Goal: Communication & Community: Answer question/provide support

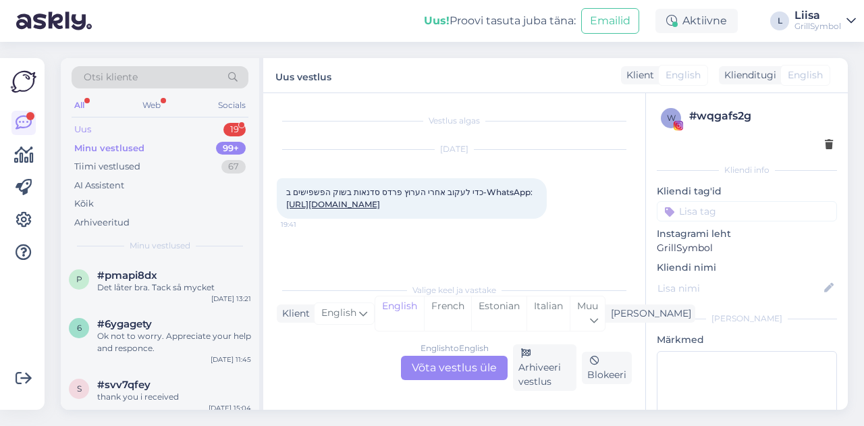
click at [107, 125] on div "Uus 19" at bounding box center [160, 129] width 177 height 19
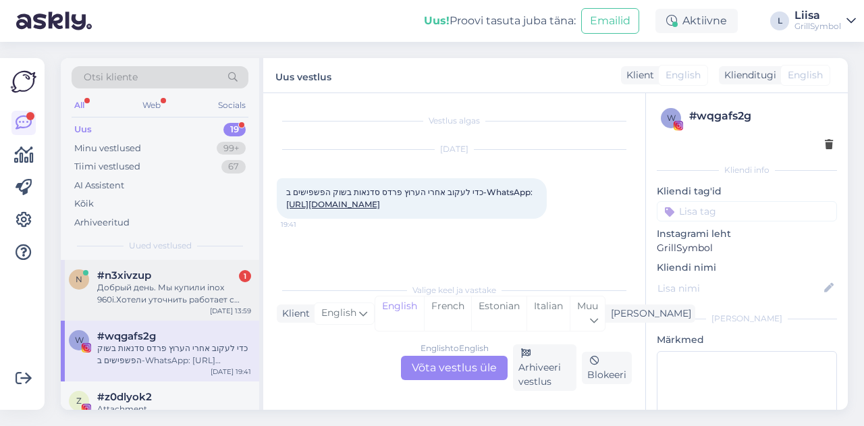
click at [140, 286] on div "Добрый день. Мы купили inox 960i.Хотели уточнить работает с пропаном или обычны…" at bounding box center [174, 293] width 154 height 24
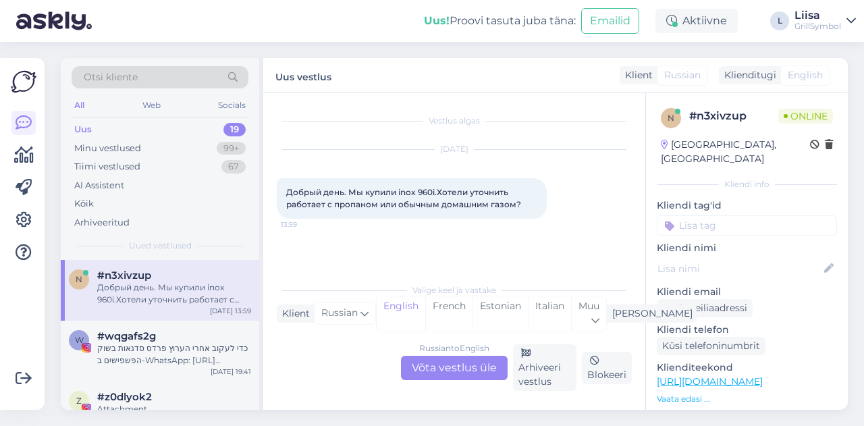
click at [437, 362] on div "Russian to English Võta vestlus üle" at bounding box center [454, 368] width 107 height 24
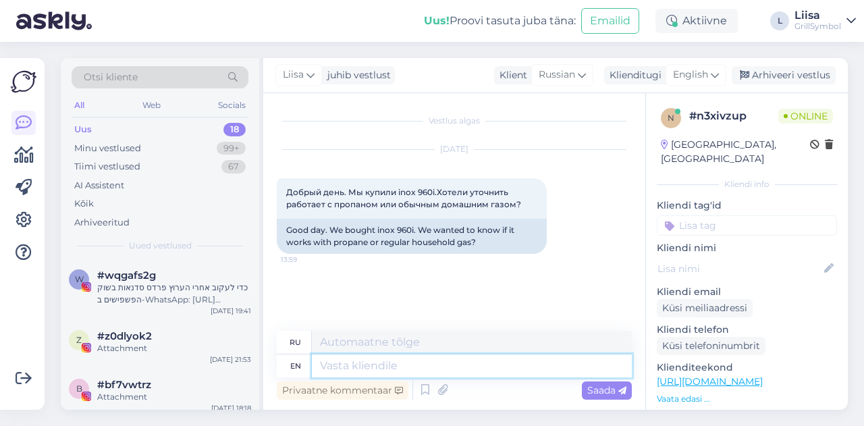
click at [320, 372] on textarea at bounding box center [472, 365] width 320 height 23
type textarea "Hi!"
type textarea "Привет!"
type textarea "Hi! It wo"
type textarea "Привет! Это"
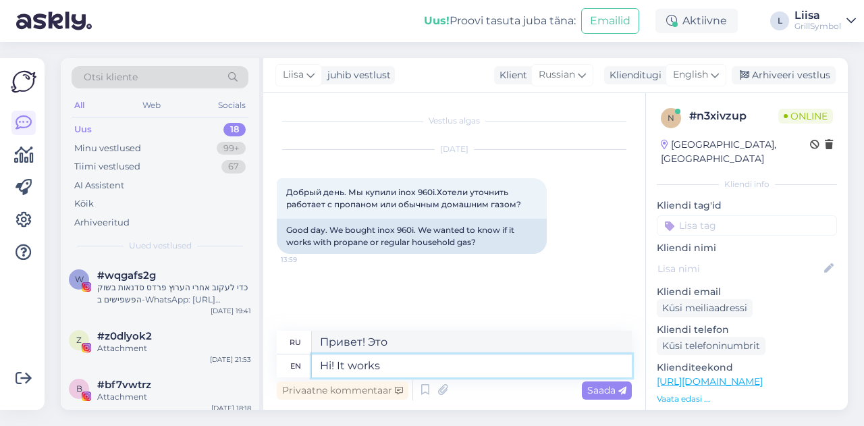
type textarea "Hi! It works"
type textarea "Привет! Работает."
type textarea "Hi! It works with"
type textarea "Привет! Работает с"
click at [443, 370] on textarea "Hi! It works with" at bounding box center [472, 365] width 320 height 23
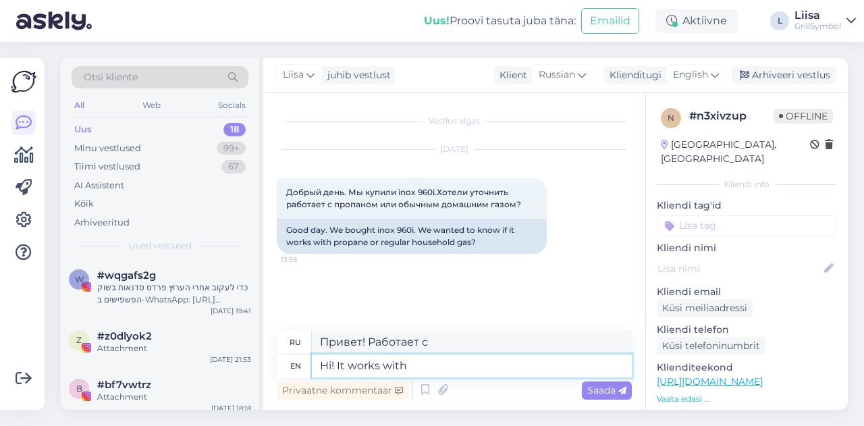
click at [448, 368] on textarea "Hi! It works with" at bounding box center [472, 365] width 320 height 23
click at [446, 373] on textarea "Hi! It works with" at bounding box center [472, 365] width 320 height 23
type textarea "Hi! It works with propane."
type textarea "Привет! Работает на пропане."
type textarea "Hi! It works with propane/butane."
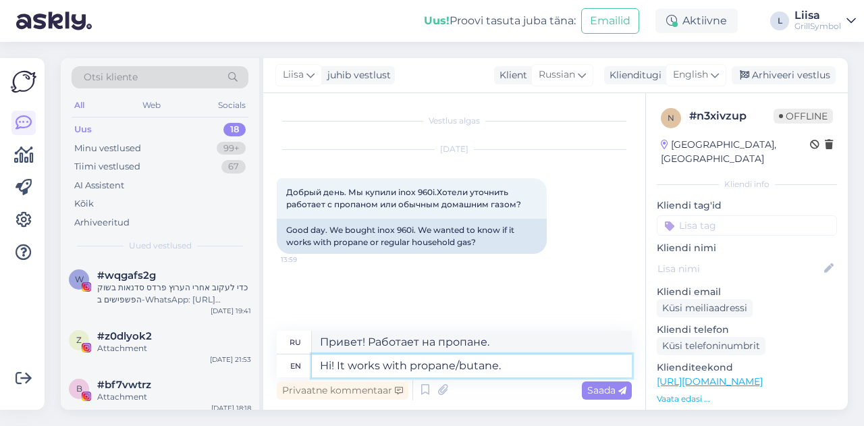
type textarea "Привет! Работает на пропане/бутане."
type textarea "Hi! It works with propane."
type textarea "Привет! Работает на пропане."
type textarea "Hi! It works with propane."
